Goal: Information Seeking & Learning: Get advice/opinions

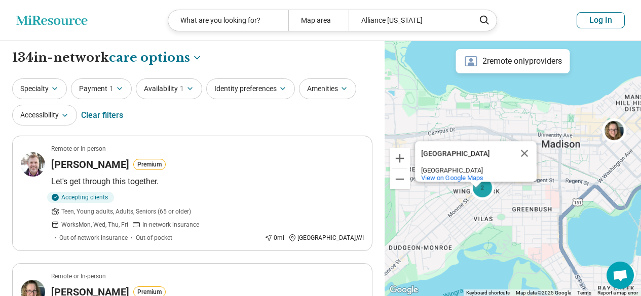
select select "***"
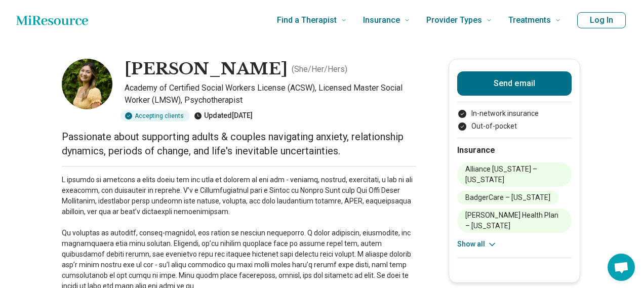
click at [492, 240] on icon at bounding box center [492, 245] width 10 height 10
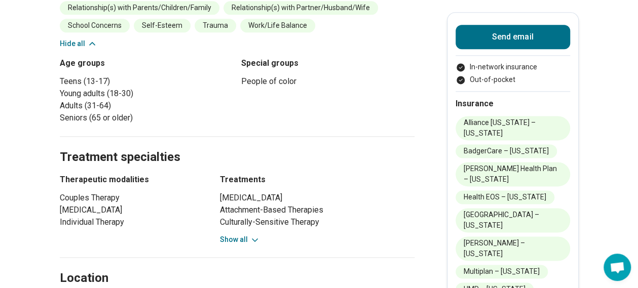
scroll to position [709, 0]
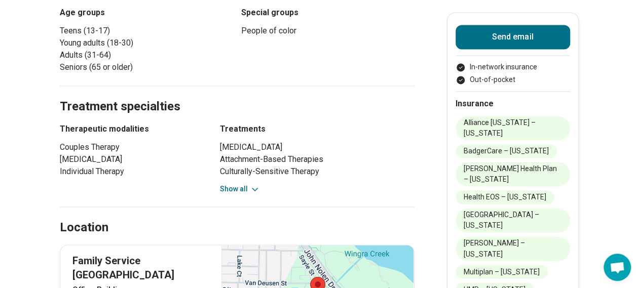
click at [241, 182] on div "Cognitive Restructuring Attachment-Based Therapies Culturally-Sensitive Therapy…" at bounding box center [317, 167] width 195 height 53
click at [245, 186] on button "Show all" at bounding box center [240, 189] width 40 height 11
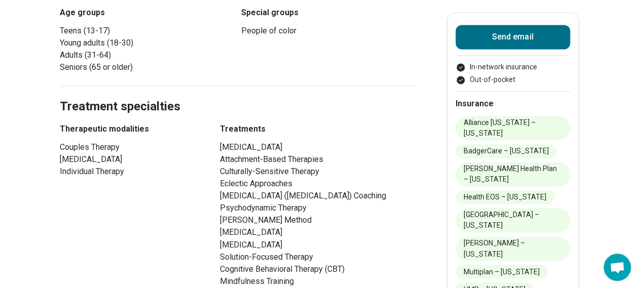
scroll to position [811, 0]
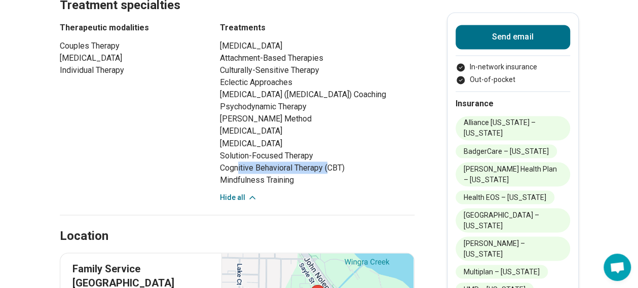
drag, startPoint x: 242, startPoint y: 179, endPoint x: 332, endPoint y: 182, distance: 89.7
click at [332, 174] on li "Cognitive Behavioral Therapy (CBT)" at bounding box center [317, 168] width 195 height 12
click at [332, 186] on li "Mindfulness Training" at bounding box center [317, 180] width 195 height 12
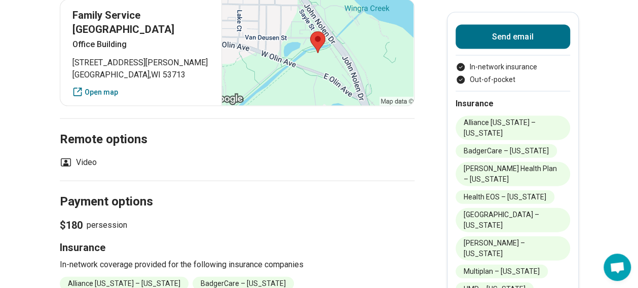
scroll to position [1013, 0]
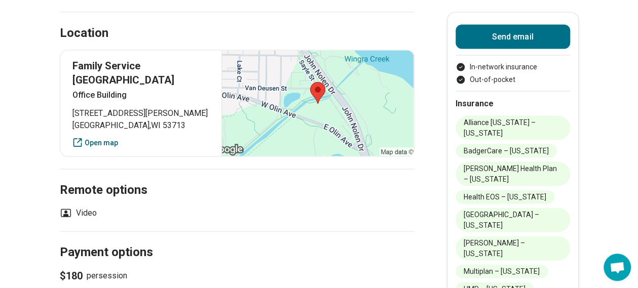
click at [95, 138] on link "Open map" at bounding box center [140, 143] width 137 height 11
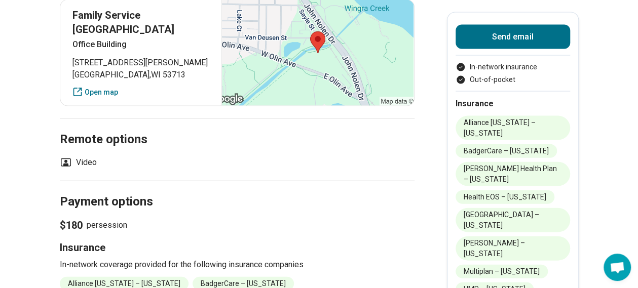
scroll to position [1115, 0]
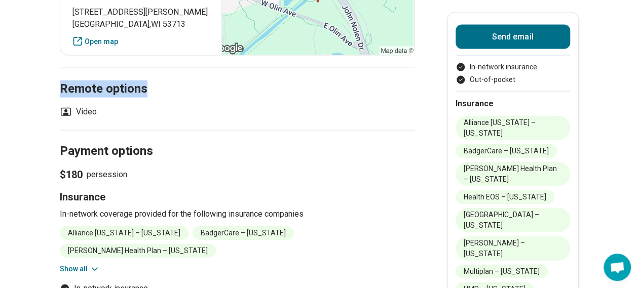
drag, startPoint x: 105, startPoint y: 105, endPoint x: 52, endPoint y: 86, distance: 56.7
click at [164, 119] on h2 "Payment options" at bounding box center [237, 140] width 355 height 42
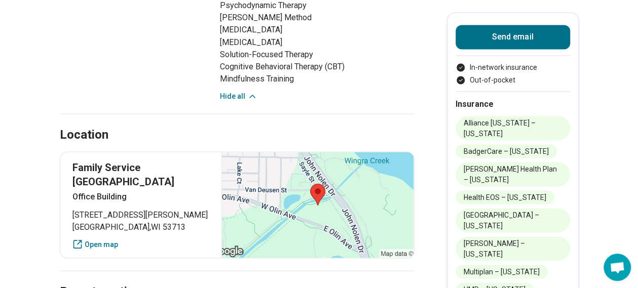
scroll to position [963, 0]
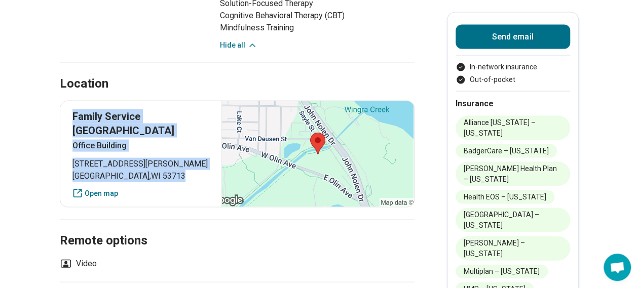
drag, startPoint x: 146, startPoint y: 174, endPoint x: 77, endPoint y: 126, distance: 84.2
click at [77, 126] on div "Family Service Madison Office Building 128 East Olin Avenue Madison , WI 53713 …" at bounding box center [237, 154] width 355 height 107
copy div "Family Service Madison Office Building 128 East Olin Avenue Madison , WI 53713"
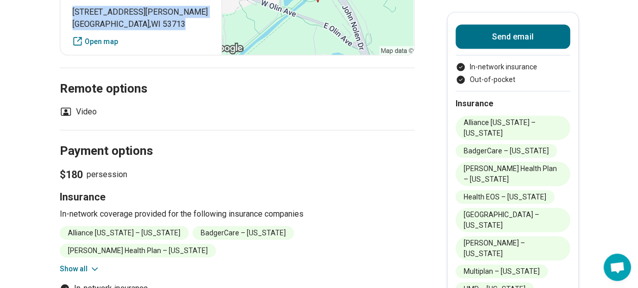
scroll to position [1064, 0]
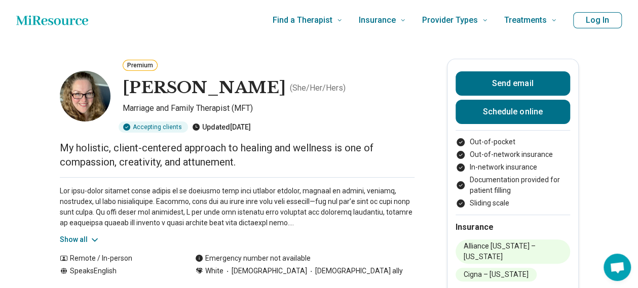
scroll to position [51, 0]
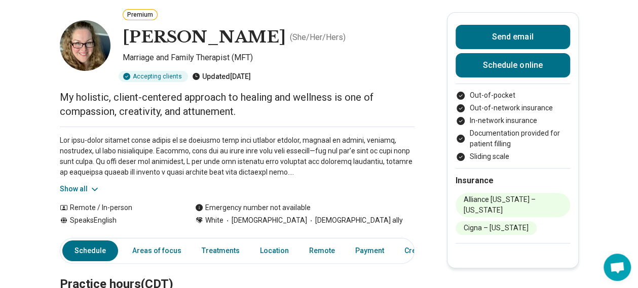
click at [93, 192] on icon at bounding box center [95, 189] width 10 height 10
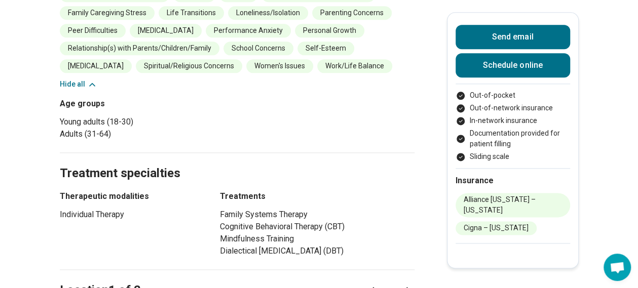
scroll to position [659, 0]
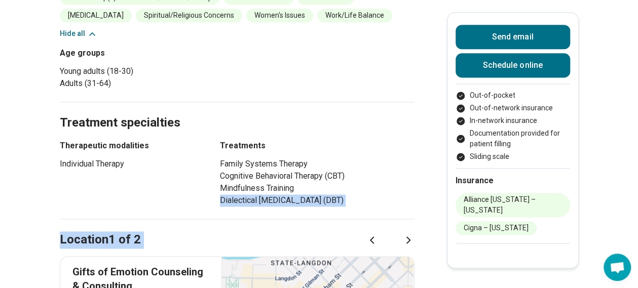
drag, startPoint x: 225, startPoint y: 189, endPoint x: 323, endPoint y: 195, distance: 97.9
click at [368, 207] on div "Location 1 of 2" at bounding box center [237, 228] width 355 height 42
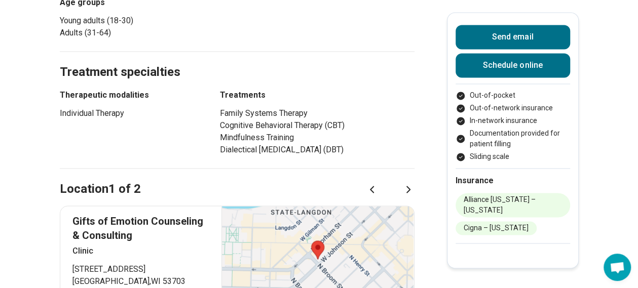
scroll to position [861, 0]
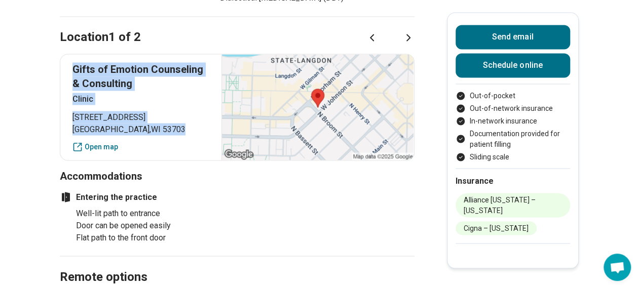
drag, startPoint x: 149, startPoint y: 116, endPoint x: 63, endPoint y: 52, distance: 107.2
click at [63, 54] on div "Gifts of Emotion Counseling & Consulting Clinic 301 North Broom Street Madison …" at bounding box center [237, 107] width 355 height 107
copy div "Gifts of Emotion Counseling & Consulting Clinic 301 North Broom Street Madison …"
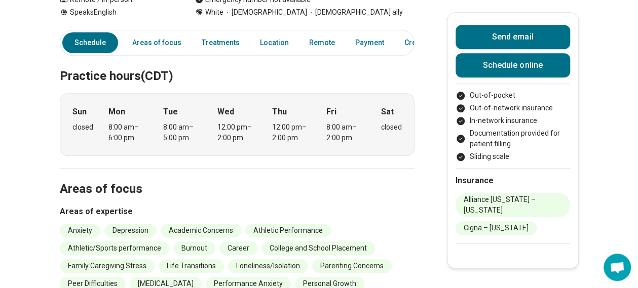
scroll to position [608, 0]
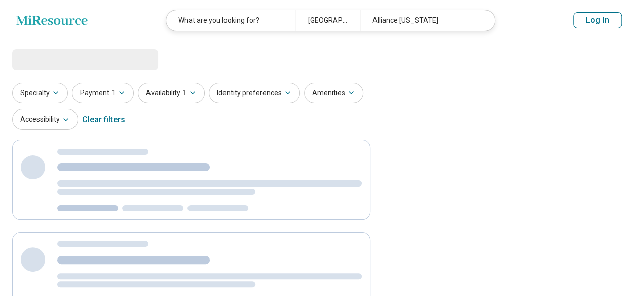
select select "***"
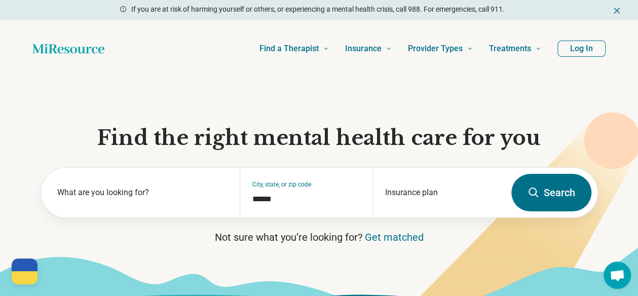
type input "*******"
click at [511, 174] on button "Search" at bounding box center [551, 192] width 80 height 37
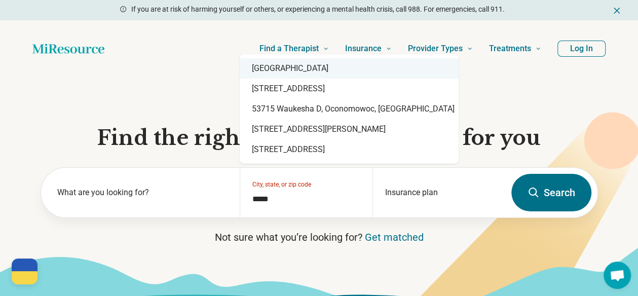
click at [323, 73] on div "[GEOGRAPHIC_DATA]" at bounding box center [349, 68] width 219 height 20
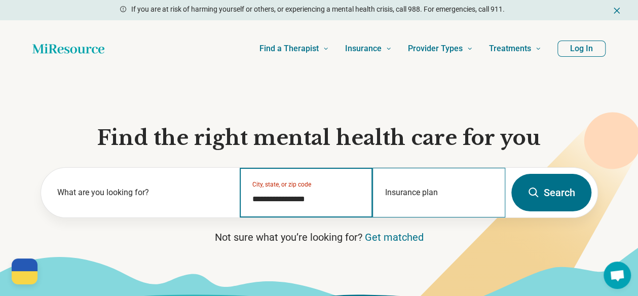
type input "**********"
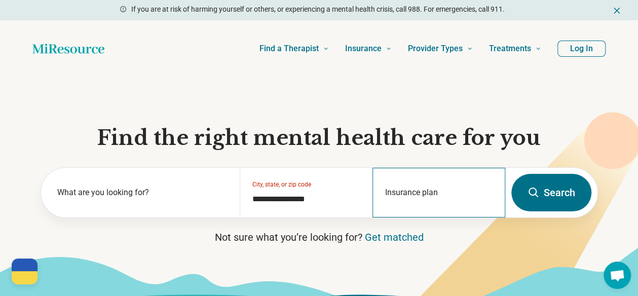
click at [422, 192] on div "Insurance plan" at bounding box center [438, 193] width 133 height 50
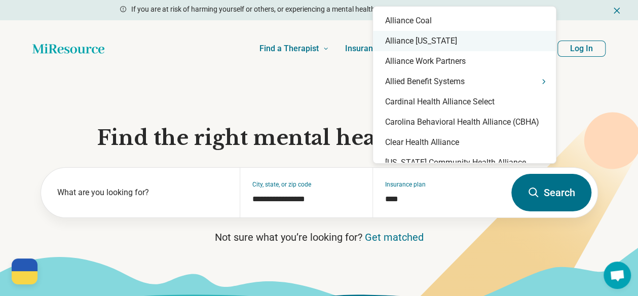
click at [456, 41] on div "Alliance Wisconsin" at bounding box center [464, 41] width 183 height 20
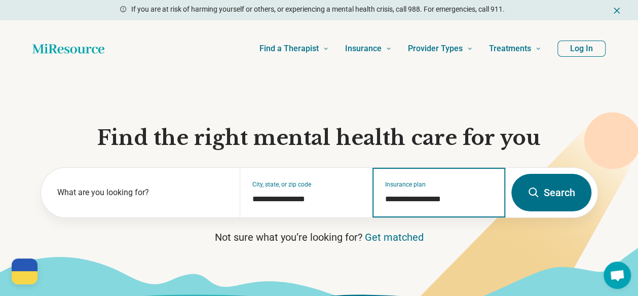
type input "**********"
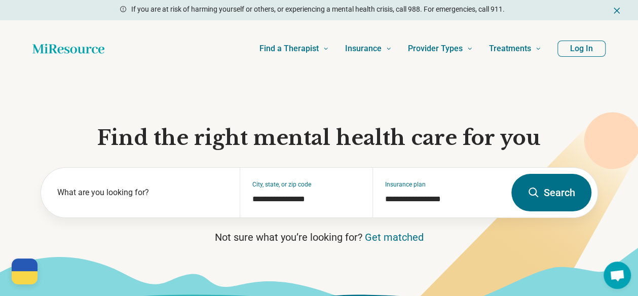
click at [527, 203] on button "Search" at bounding box center [551, 192] width 80 height 37
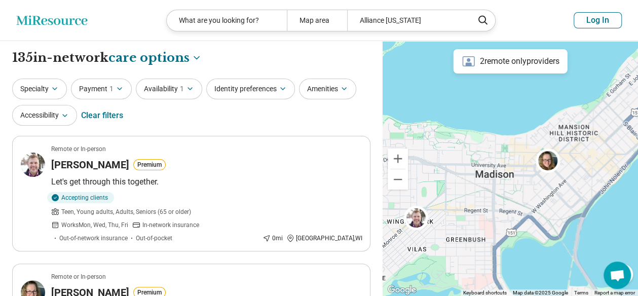
drag, startPoint x: 588, startPoint y: 203, endPoint x: 647, endPoint y: 273, distance: 91.7
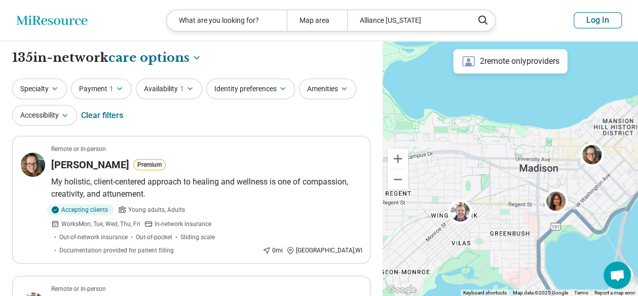
drag, startPoint x: 562, startPoint y: 256, endPoint x: 539, endPoint y: 216, distance: 45.9
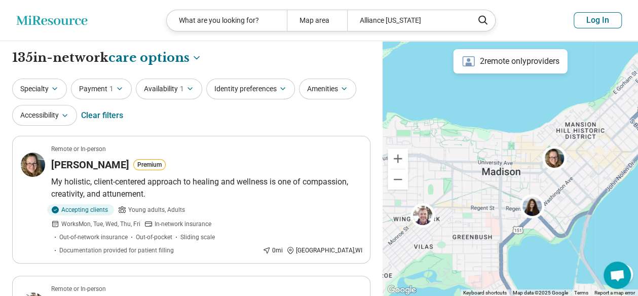
drag, startPoint x: 530, startPoint y: 208, endPoint x: 564, endPoint y: 236, distance: 44.2
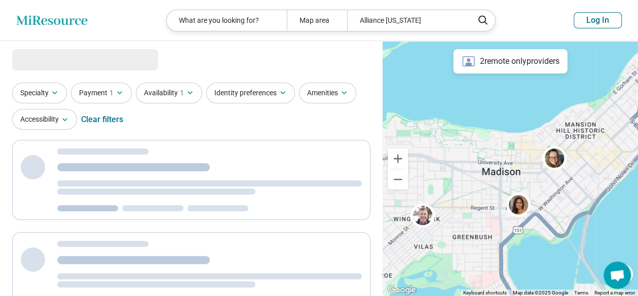
select select "***"
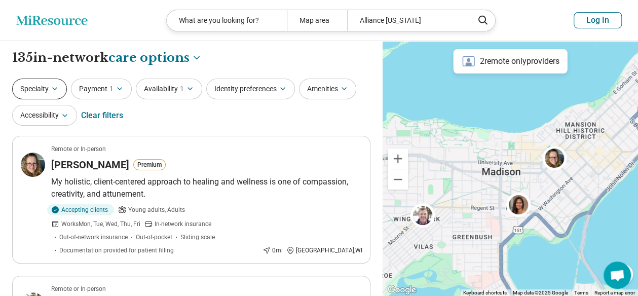
click at [56, 87] on icon "button" at bounding box center [55, 89] width 8 height 8
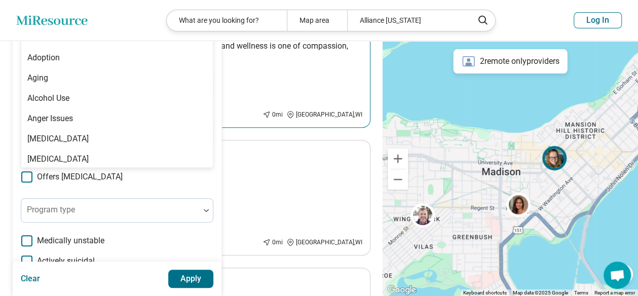
scroll to position [85, 0]
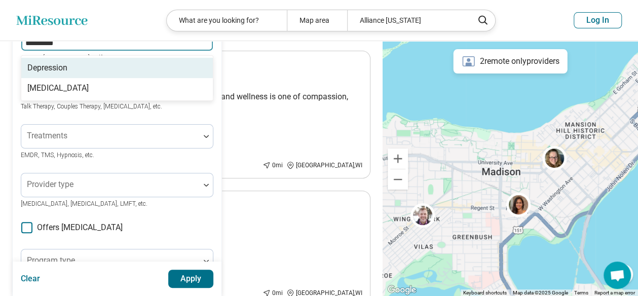
type input "**********"
click at [73, 69] on div "Depression" at bounding box center [117, 68] width 192 height 20
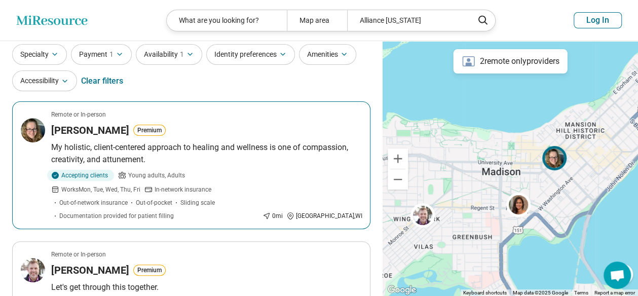
scroll to position [0, 0]
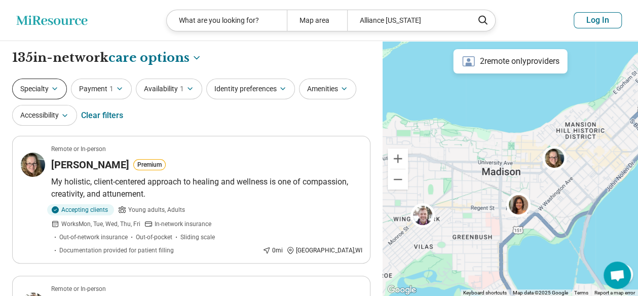
click at [48, 95] on button "Specialty" at bounding box center [39, 89] width 55 height 21
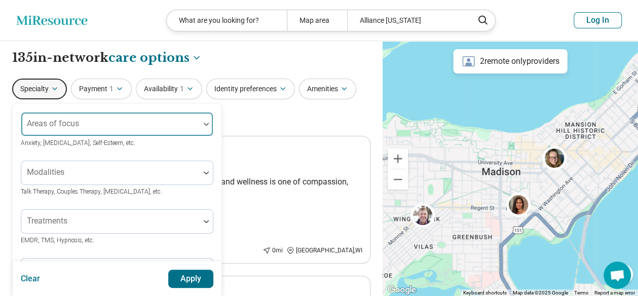
click at [80, 132] on div at bounding box center [110, 128] width 170 height 14
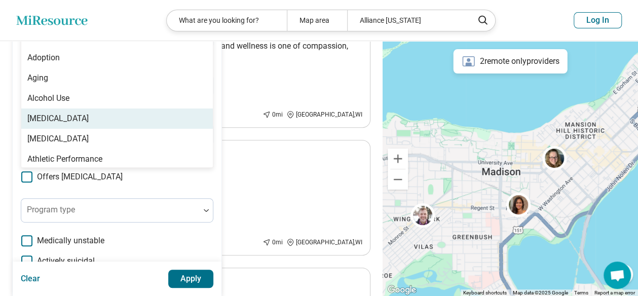
scroll to position [122, 0]
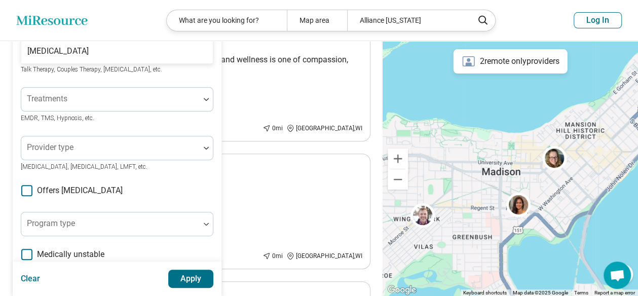
type input "**********"
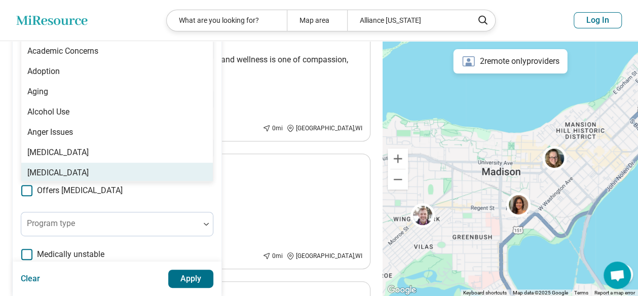
click at [182, 276] on button "Apply" at bounding box center [191, 279] width 46 height 18
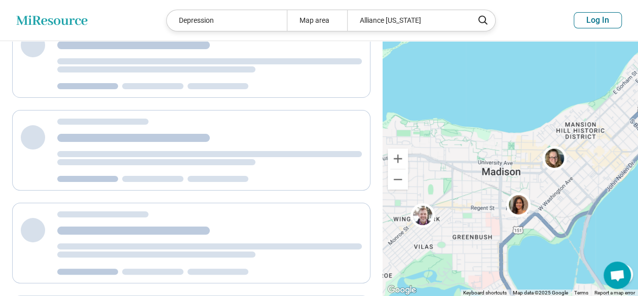
scroll to position [0, 0]
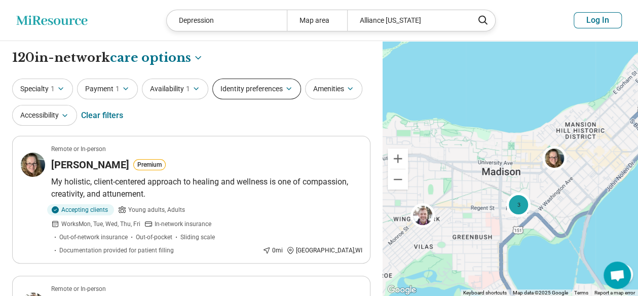
click at [282, 91] on button "Identity preferences" at bounding box center [256, 89] width 89 height 21
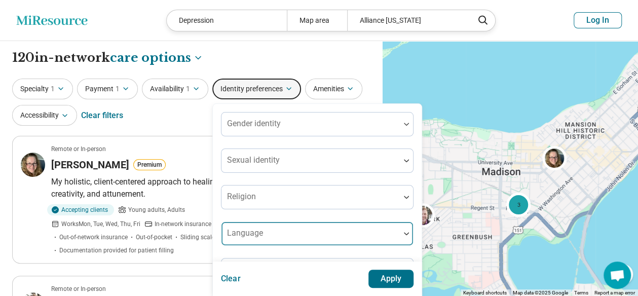
scroll to position [51, 0]
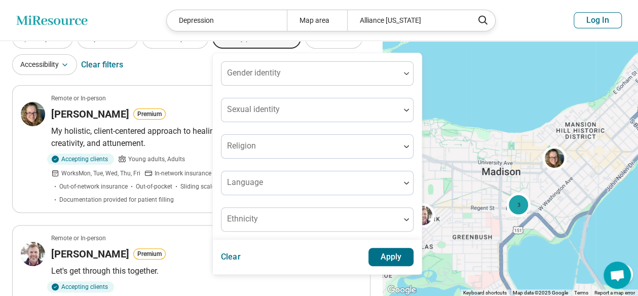
click at [400, 257] on button "Apply" at bounding box center [391, 257] width 46 height 18
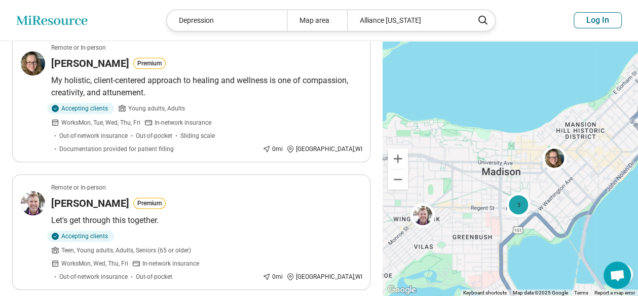
scroll to position [0, 0]
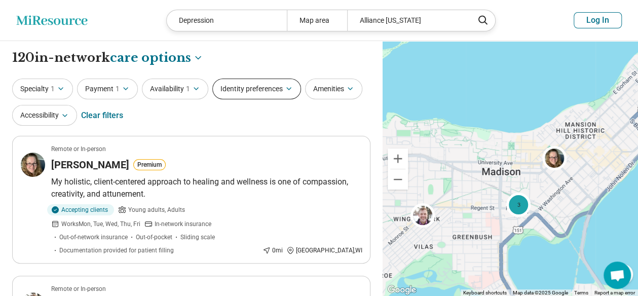
click at [274, 89] on button "Identity preferences" at bounding box center [256, 89] width 89 height 21
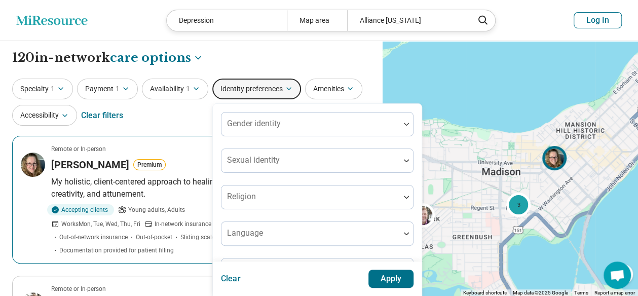
scroll to position [51, 0]
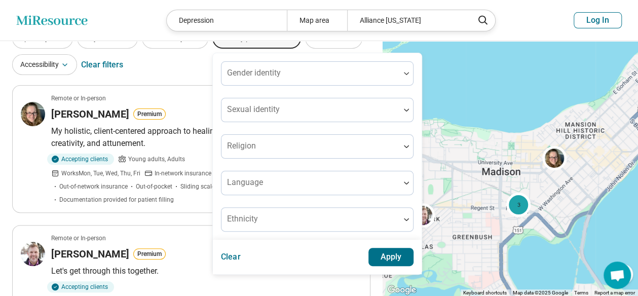
drag, startPoint x: 193, startPoint y: 69, endPoint x: 174, endPoint y: 78, distance: 20.4
click at [193, 69] on div "Specialty 1 Payment 1 Availability 1 Identity preferences Gender identity Sexua…" at bounding box center [191, 52] width 358 height 49
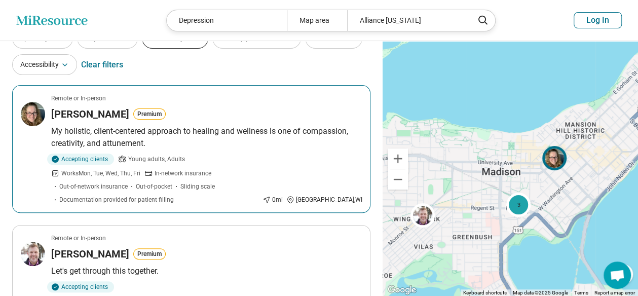
scroll to position [0, 0]
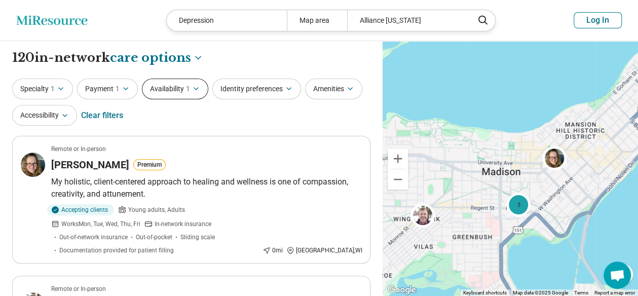
click at [180, 89] on button "Availability 1" at bounding box center [175, 89] width 66 height 21
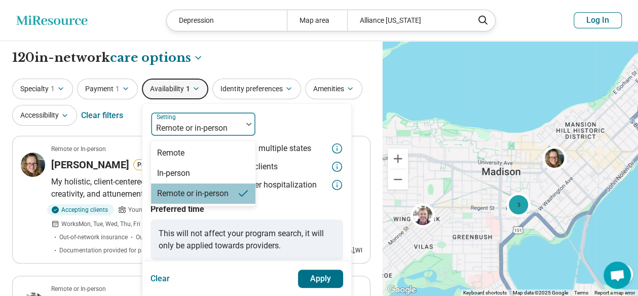
click at [241, 126] on div "Remote or in-person" at bounding box center [196, 124] width 91 height 22
click at [245, 118] on div at bounding box center [248, 123] width 13 height 23
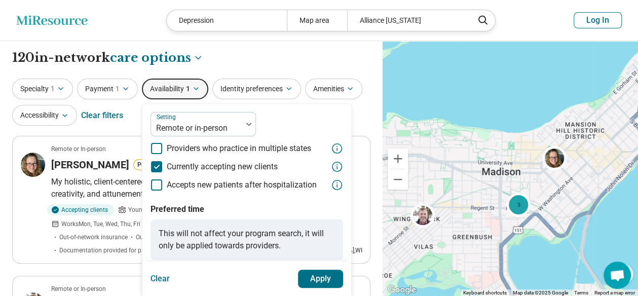
click at [365, 119] on div "Specialty 1 Payment 1 Availability 1 Setting Remote or in-person Providers who …" at bounding box center [191, 103] width 358 height 49
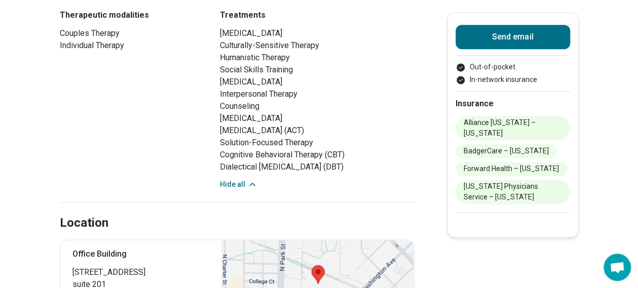
scroll to position [760, 0]
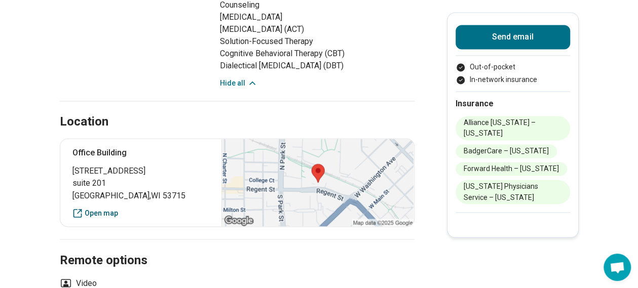
click at [108, 208] on link "Open map" at bounding box center [140, 213] width 137 height 11
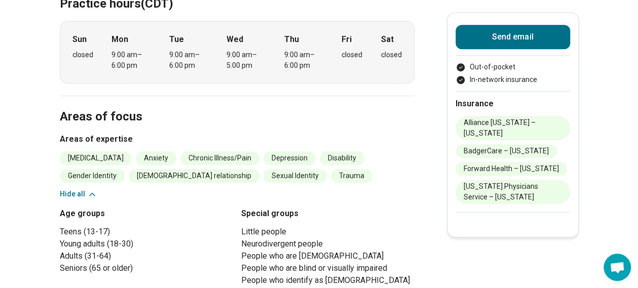
scroll to position [355, 0]
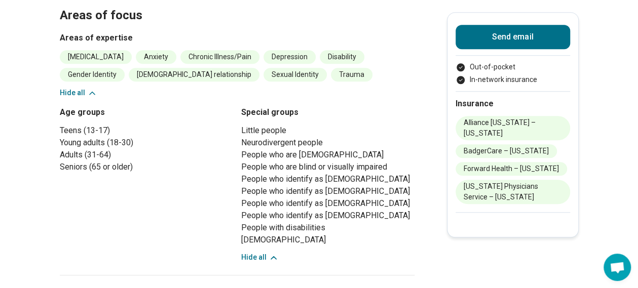
click at [95, 88] on icon at bounding box center [92, 93] width 10 height 10
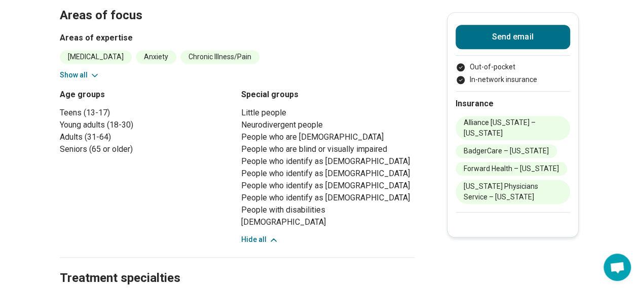
click at [82, 70] on button "Show all" at bounding box center [80, 75] width 40 height 11
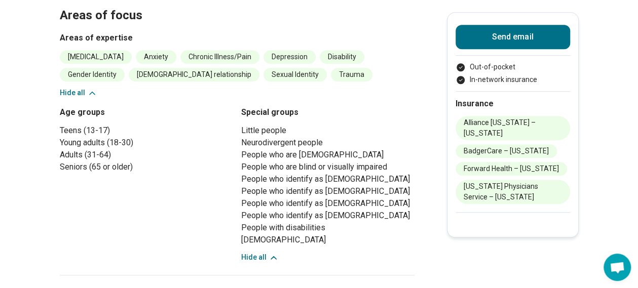
scroll to position [304, 0]
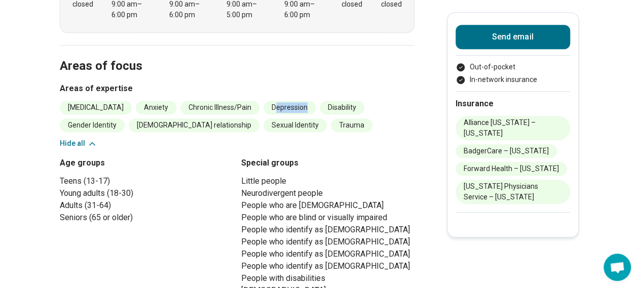
drag, startPoint x: 246, startPoint y: 92, endPoint x: 280, endPoint y: 96, distance: 33.7
click at [280, 101] on li "Depression" at bounding box center [289, 108] width 52 height 14
click at [286, 116] on ul "Autism Anxiety Chronic Illness/Pain Depression Disability Gender Identity Polya…" at bounding box center [237, 116] width 355 height 31
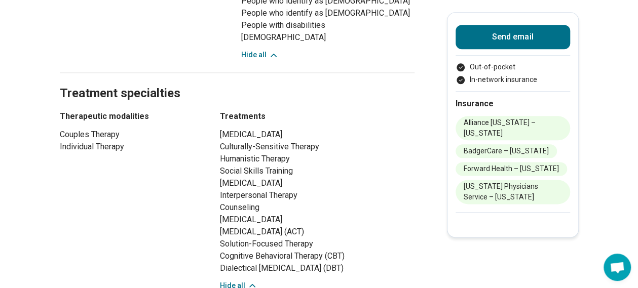
scroll to position [608, 0]
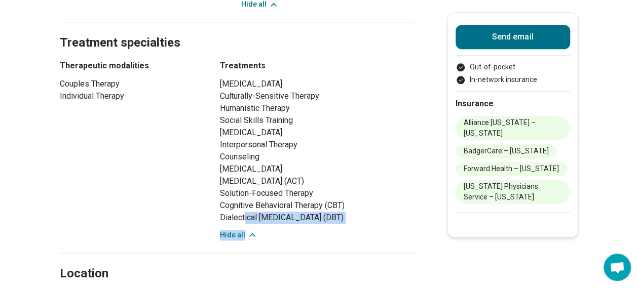
drag, startPoint x: 248, startPoint y: 206, endPoint x: 336, endPoint y: 216, distance: 88.2
click at [336, 216] on div "Cognitive Restructuring Culturally-Sensitive Therapy Humanistic Therapy Social …" at bounding box center [317, 159] width 195 height 163
click at [358, 212] on div "Cognitive Restructuring Culturally-Sensitive Therapy Humanistic Therapy Social …" at bounding box center [317, 159] width 195 height 163
drag, startPoint x: 318, startPoint y: 159, endPoint x: 253, endPoint y: 156, distance: 64.9
click at [253, 163] on li "Motivational Interviewing" at bounding box center [317, 169] width 195 height 12
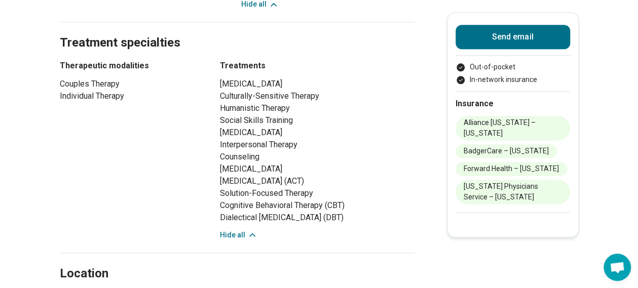
click at [392, 175] on li "Acceptance and Commitment Therapy (ACT)" at bounding box center [317, 181] width 195 height 12
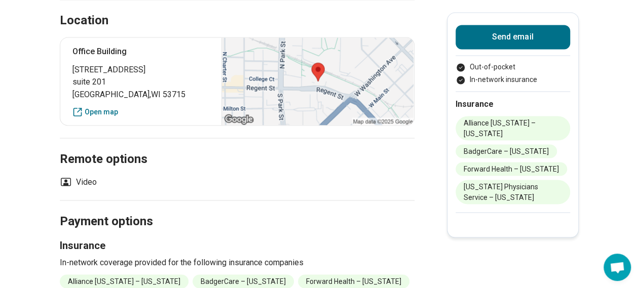
scroll to position [912, 0]
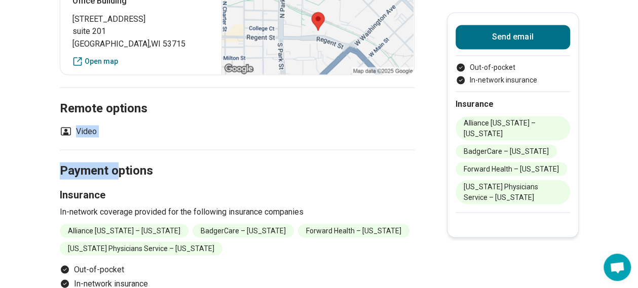
drag, startPoint x: 121, startPoint y: 127, endPoint x: 72, endPoint y: 108, distance: 52.1
click at [146, 138] on h2 "Payment options" at bounding box center [237, 159] width 355 height 42
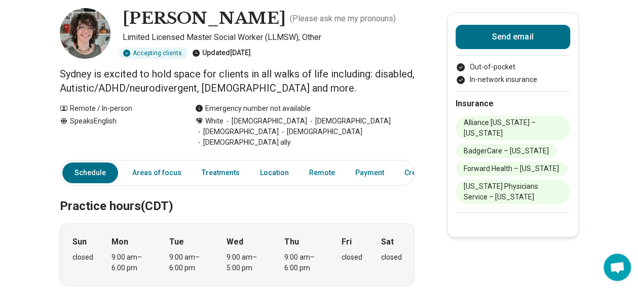
scroll to position [0, 0]
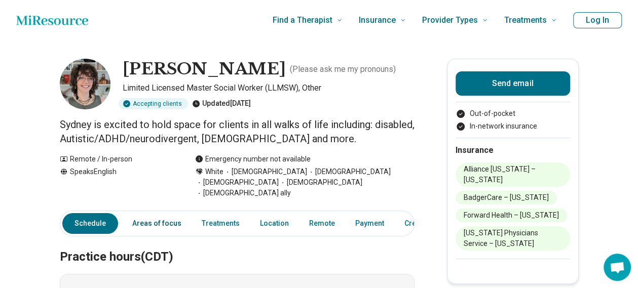
click at [136, 213] on link "Areas of focus" at bounding box center [156, 223] width 61 height 21
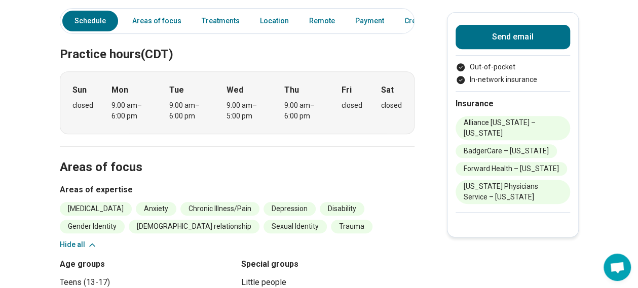
scroll to position [51, 0]
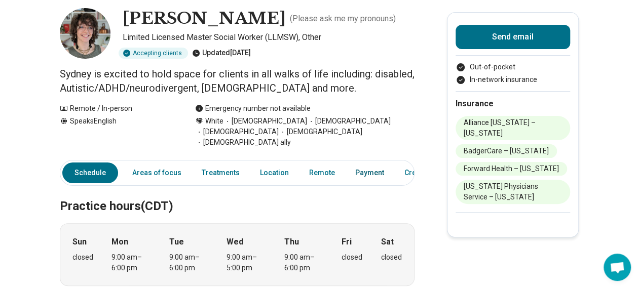
click at [370, 163] on link "Payment" at bounding box center [369, 173] width 41 height 21
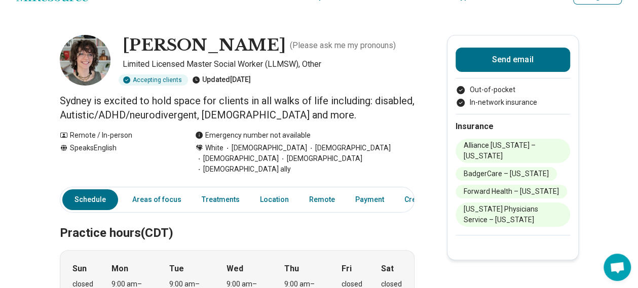
scroll to position [74, 0]
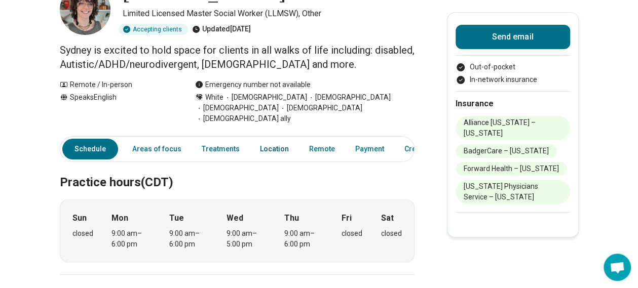
click at [279, 142] on link "Location" at bounding box center [274, 149] width 41 height 21
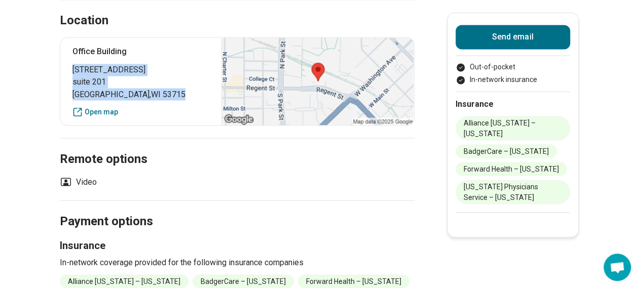
drag, startPoint x: 148, startPoint y: 84, endPoint x: 63, endPoint y: 59, distance: 88.7
copy p "740 Regent Street suite 201 Madison , WI 53715"
